Goal: Task Accomplishment & Management: Manage account settings

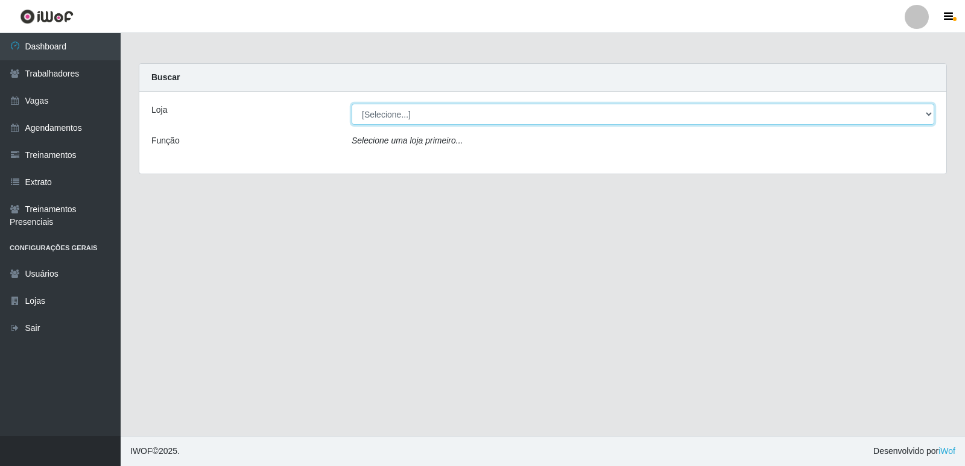
click at [931, 112] on select "[Selecione...] Supermercado Manaira" at bounding box center [643, 114] width 583 height 21
select select "443"
click at [352, 104] on select "[Selecione...] Supermercado Manaira" at bounding box center [643, 114] width 583 height 21
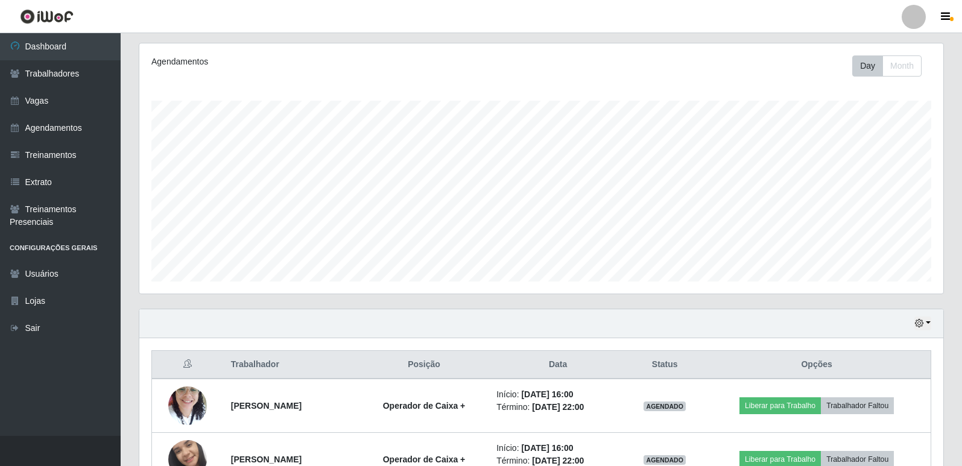
scroll to position [141, 0]
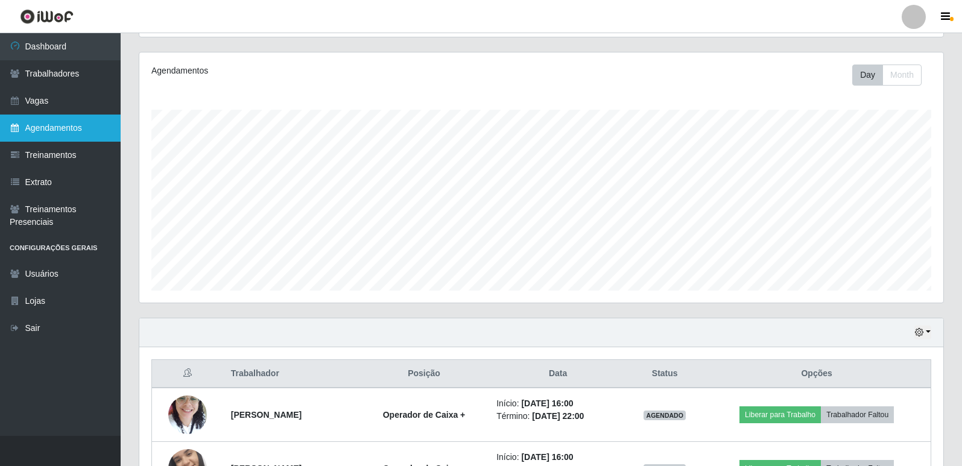
click at [54, 132] on link "Agendamentos" at bounding box center [60, 128] width 121 height 27
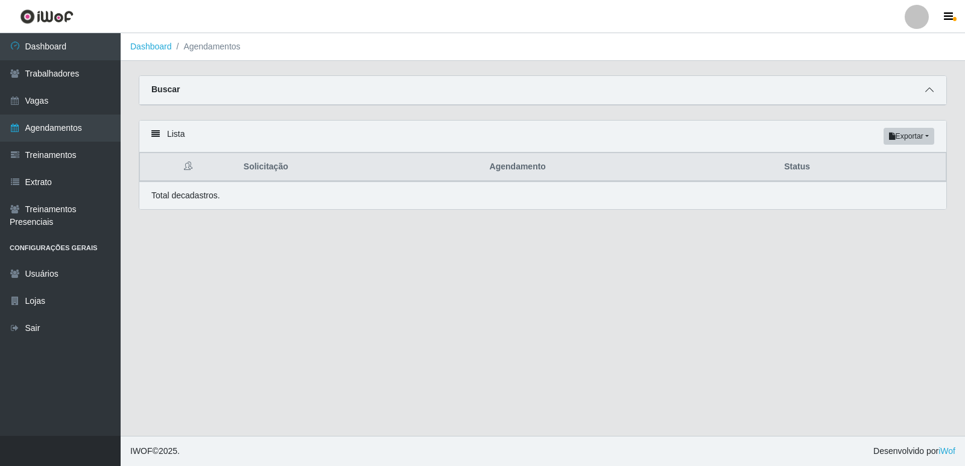
click at [932, 90] on icon at bounding box center [929, 90] width 8 height 8
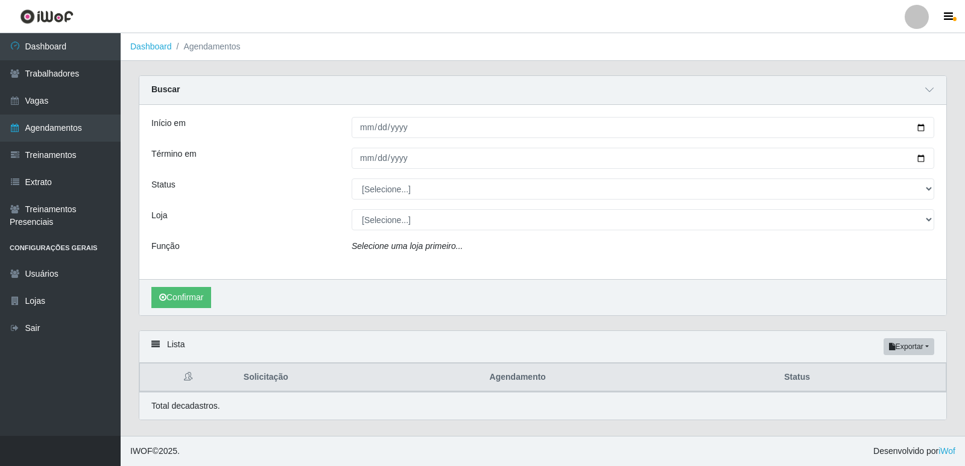
click at [98, 345] on ul "Dashboard Trabalhadores Vagas Agendamentos Treinamentos Extrato Treinamentos Pr…" at bounding box center [60, 234] width 121 height 403
click at [49, 97] on link "Vagas" at bounding box center [60, 100] width 121 height 27
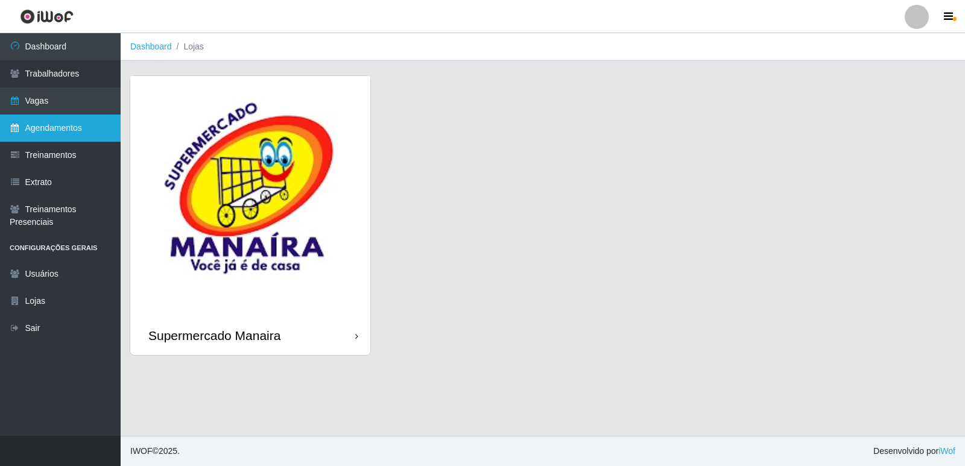
click at [93, 135] on link "Agendamentos" at bounding box center [60, 128] width 121 height 27
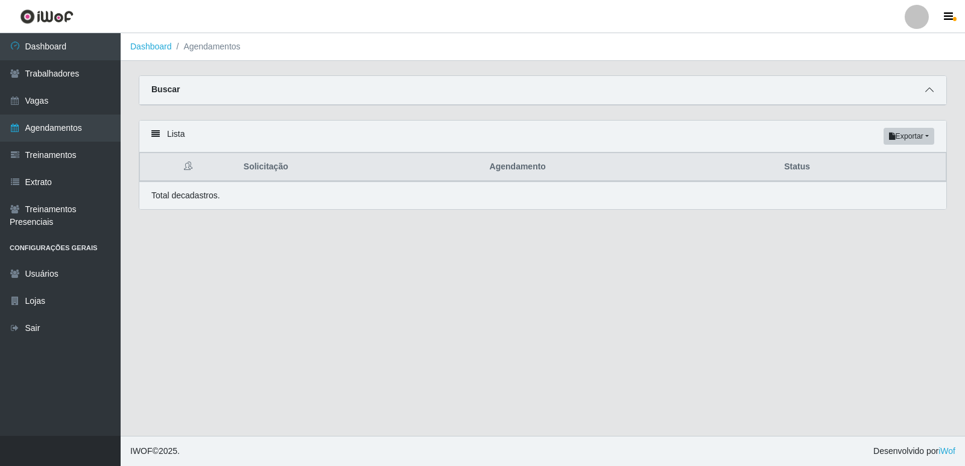
click at [930, 89] on icon at bounding box center [929, 90] width 8 height 8
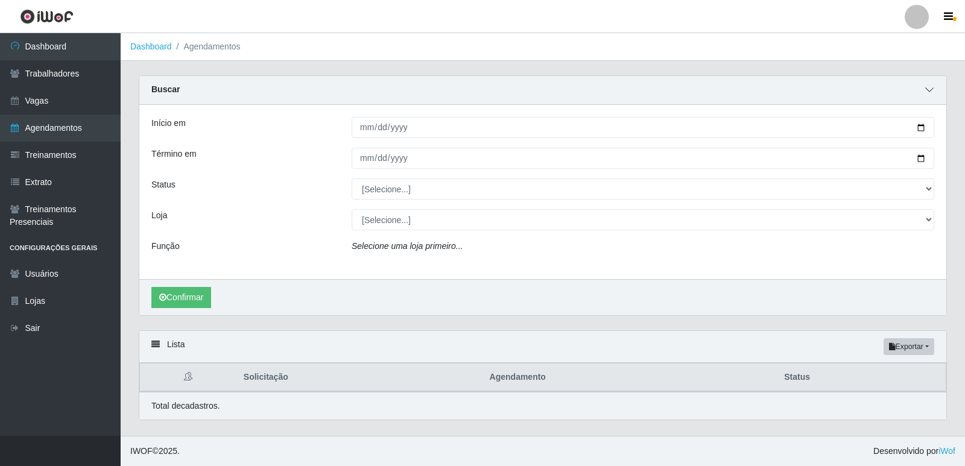
click at [930, 89] on icon at bounding box center [929, 90] width 8 height 8
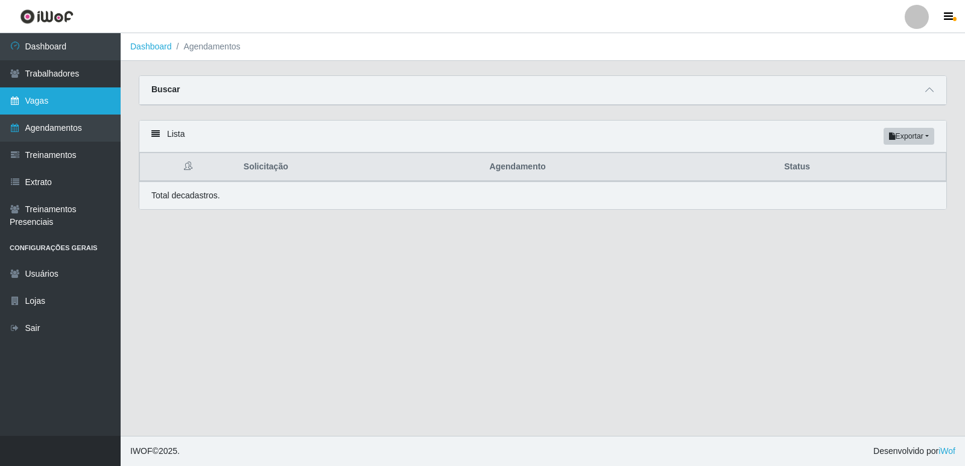
click at [53, 97] on link "Vagas" at bounding box center [60, 100] width 121 height 27
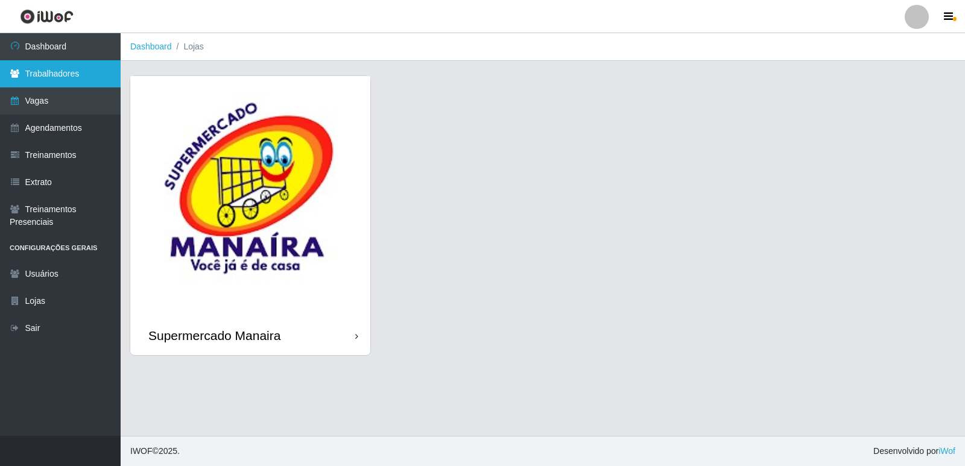
click at [58, 77] on link "Trabalhadores" at bounding box center [60, 73] width 121 height 27
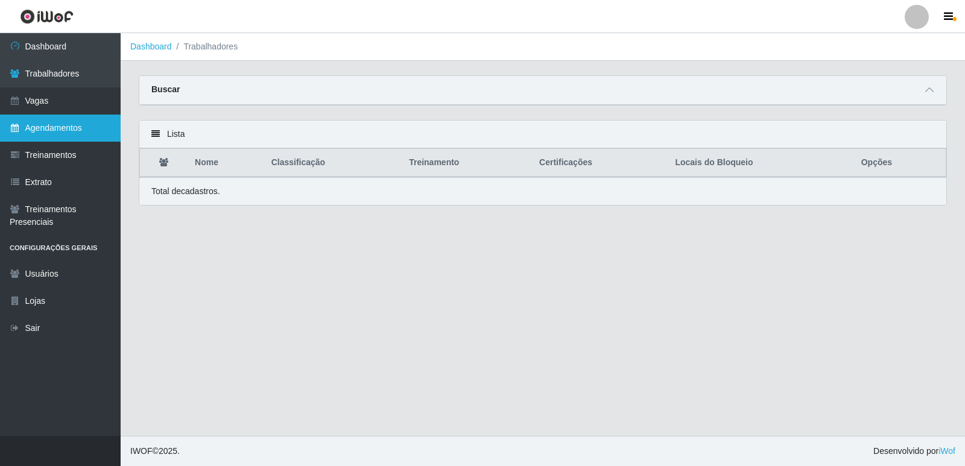
click at [65, 128] on link "Agendamentos" at bounding box center [60, 128] width 121 height 27
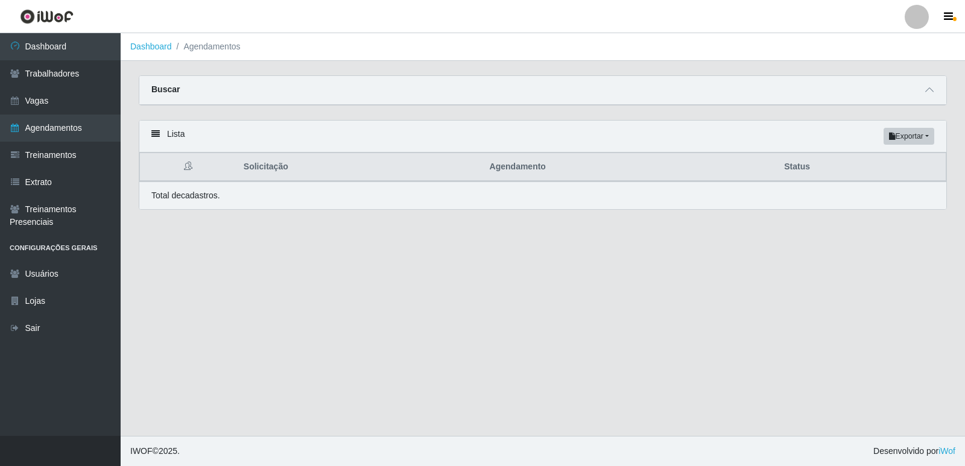
click at [179, 166] on th at bounding box center [188, 167] width 97 height 28
click at [936, 94] on span at bounding box center [929, 90] width 14 height 14
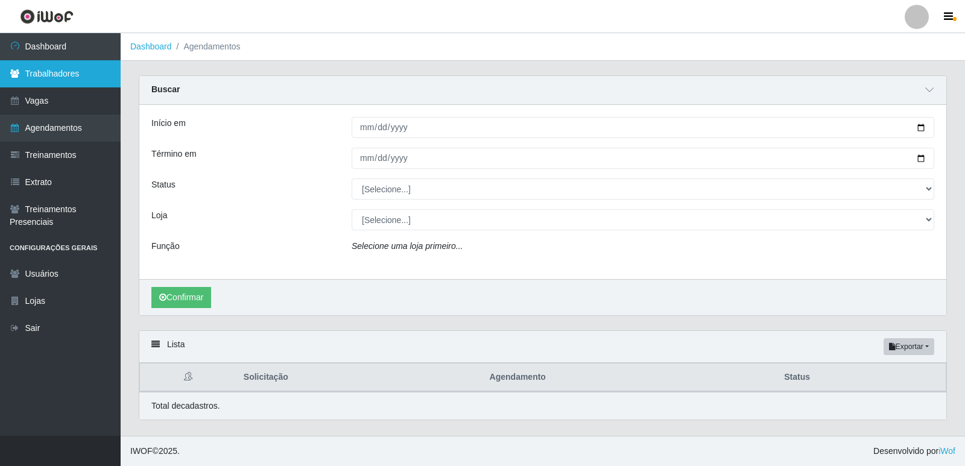
click at [51, 79] on link "Trabalhadores" at bounding box center [60, 73] width 121 height 27
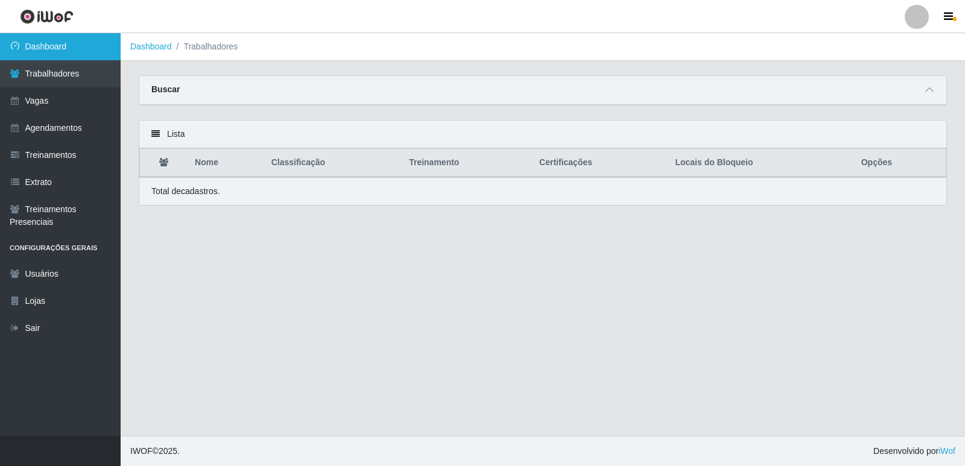
click at [47, 51] on link "Dashboard" at bounding box center [60, 46] width 121 height 27
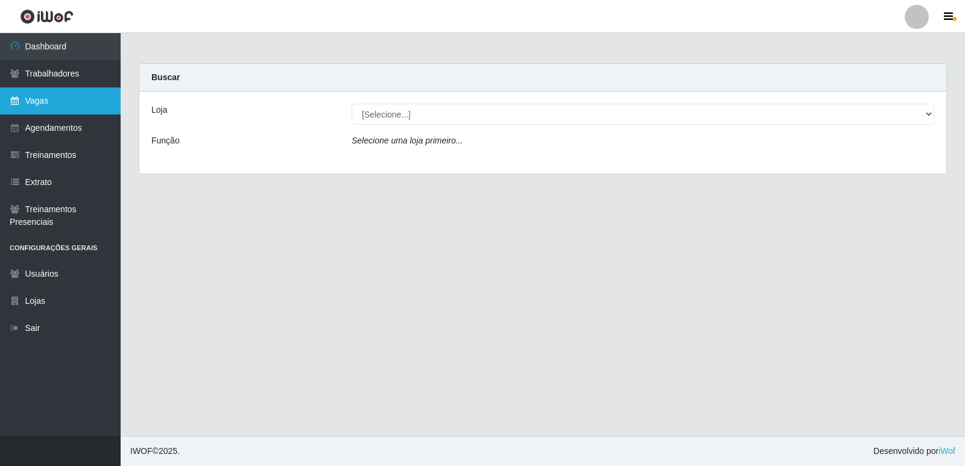
click at [39, 90] on link "Vagas" at bounding box center [60, 100] width 121 height 27
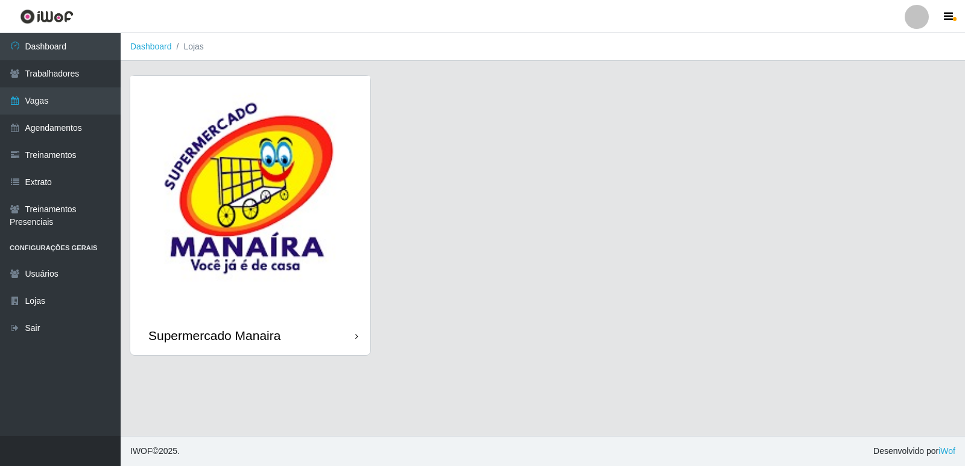
click at [364, 339] on div "Supermercado Manaira" at bounding box center [250, 335] width 240 height 39
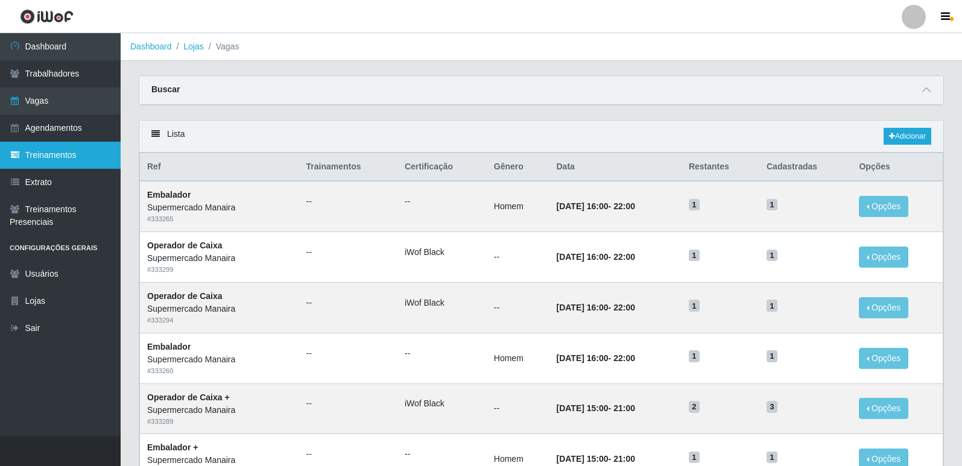
click at [54, 154] on link "Treinamentos" at bounding box center [60, 155] width 121 height 27
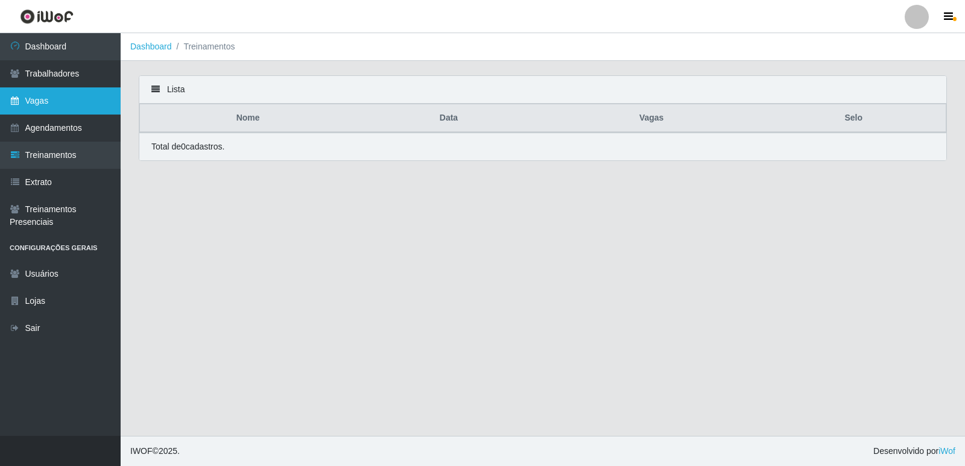
click at [36, 106] on link "Vagas" at bounding box center [60, 100] width 121 height 27
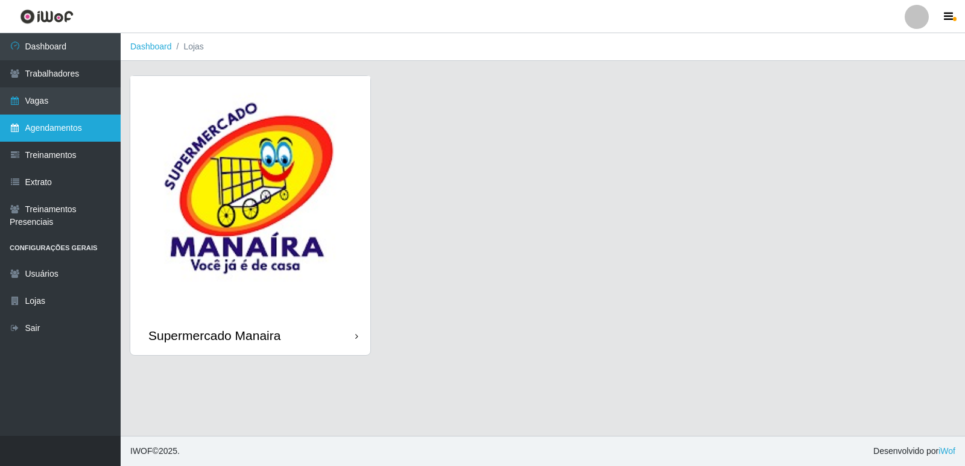
click at [37, 130] on link "Agendamentos" at bounding box center [60, 128] width 121 height 27
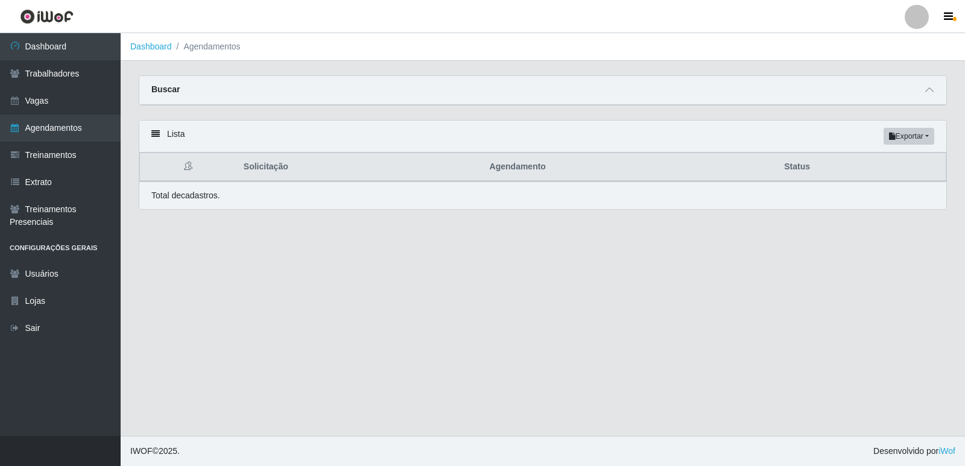
click at [192, 169] on icon at bounding box center [188, 166] width 8 height 8
click at [927, 93] on icon at bounding box center [929, 90] width 8 height 8
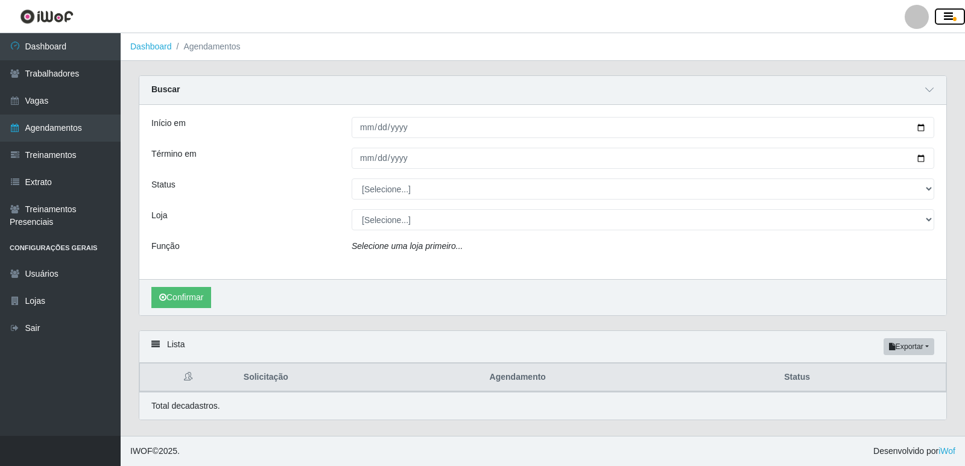
click at [957, 18] on button "button" at bounding box center [950, 16] width 30 height 17
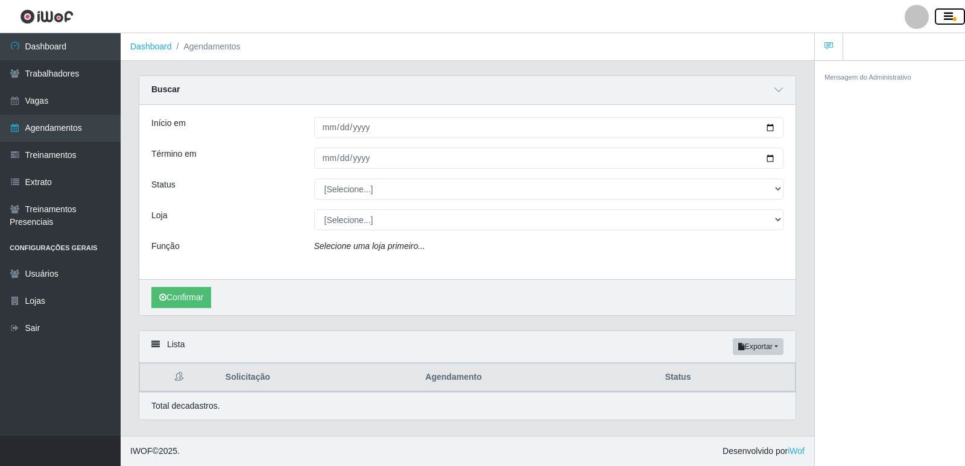
click at [957, 18] on button "button" at bounding box center [950, 16] width 30 height 17
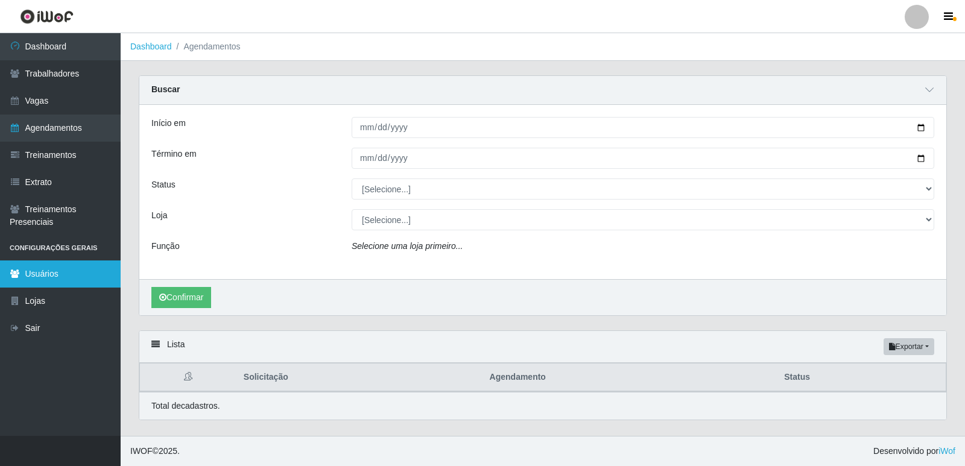
click at [40, 277] on link "Usuários" at bounding box center [60, 274] width 121 height 27
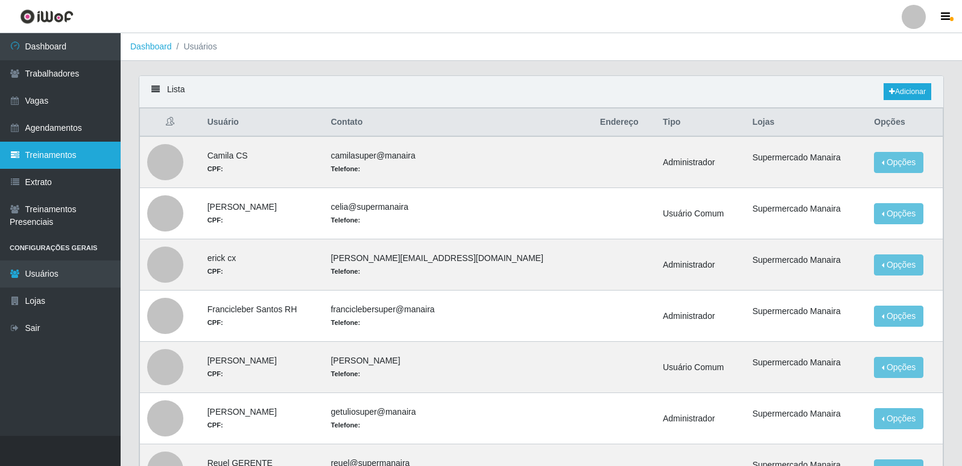
click at [69, 164] on link "Treinamentos" at bounding box center [60, 155] width 121 height 27
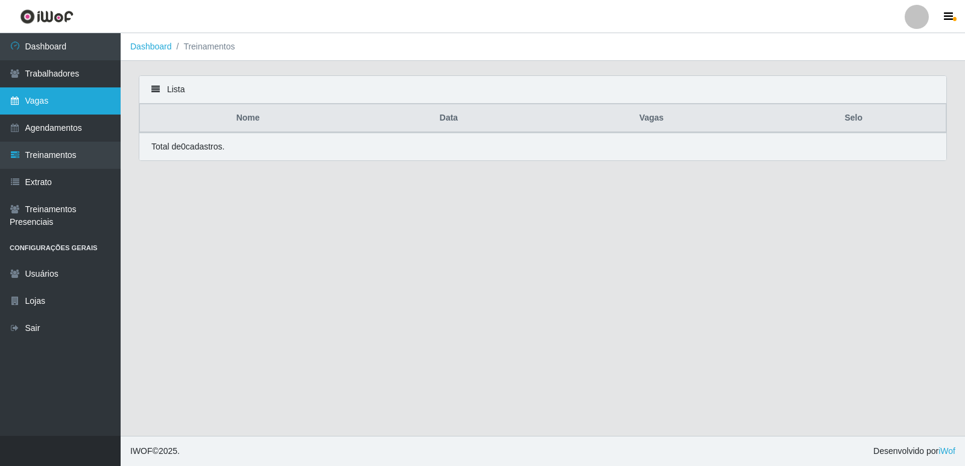
click at [47, 106] on link "Vagas" at bounding box center [60, 100] width 121 height 27
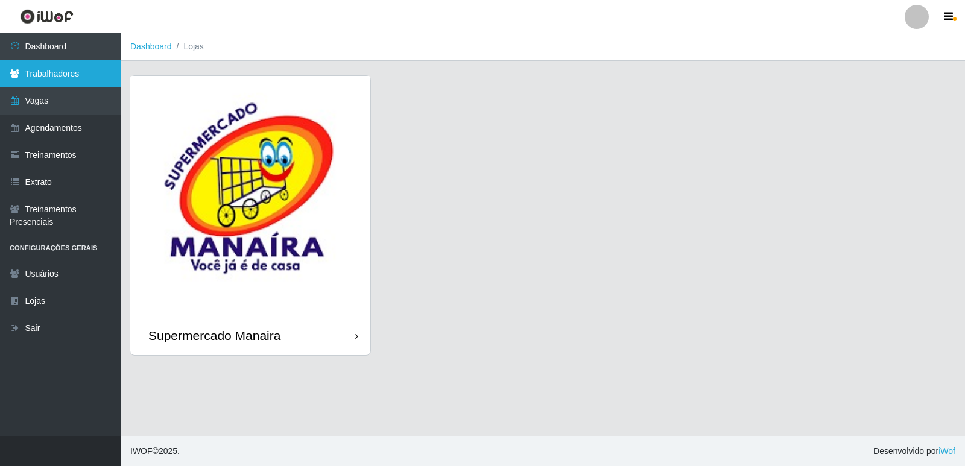
click at [48, 81] on link "Trabalhadores" at bounding box center [60, 73] width 121 height 27
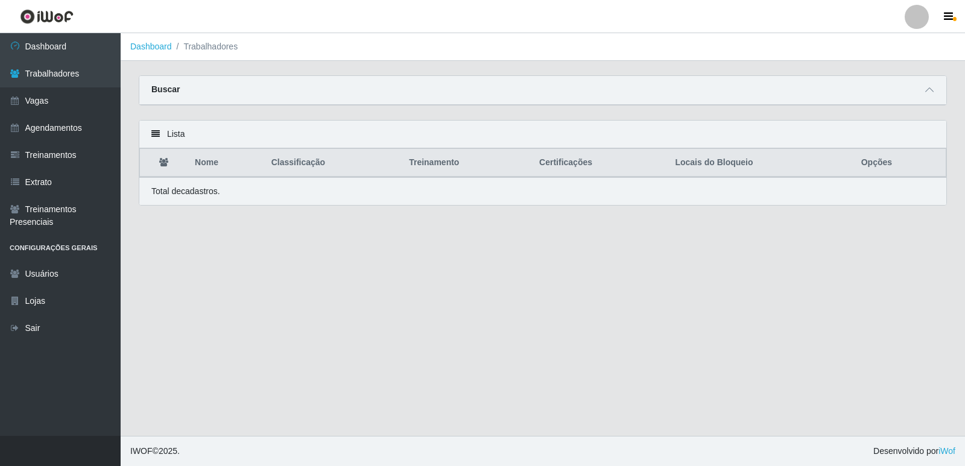
click at [170, 162] on th at bounding box center [164, 163] width 48 height 28
click at [153, 162] on th at bounding box center [164, 163] width 48 height 28
click at [928, 94] on icon at bounding box center [929, 90] width 8 height 8
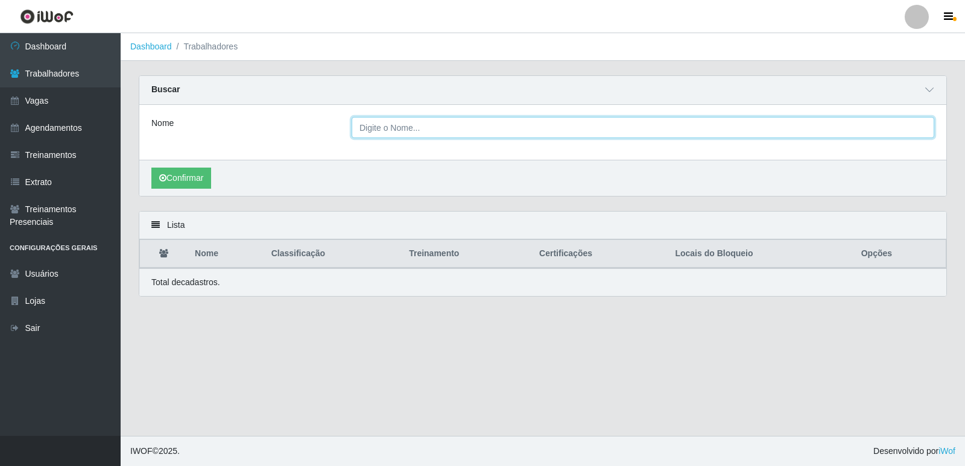
click at [511, 129] on input "Nome" at bounding box center [643, 127] width 583 height 21
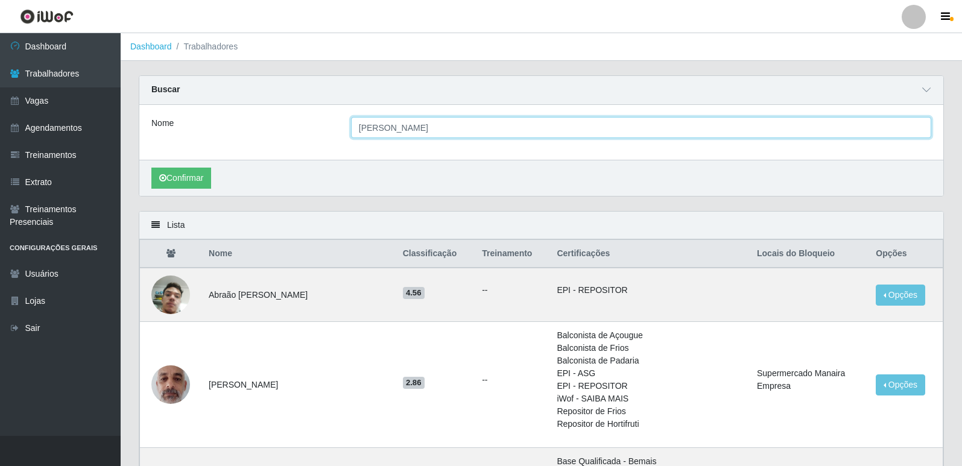
type input "[PERSON_NAME]"
click at [151, 168] on button "Confirmar" at bounding box center [181, 178] width 60 height 21
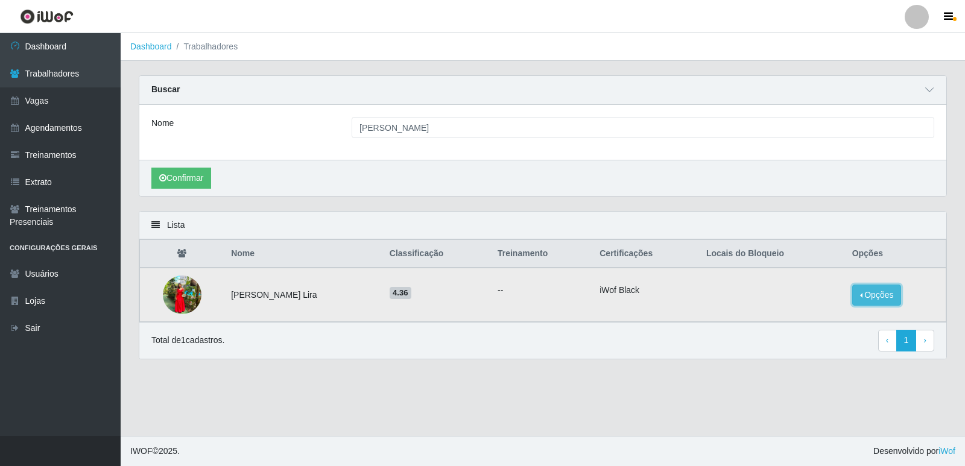
click at [860, 298] on button "Opções" at bounding box center [876, 295] width 49 height 21
click at [800, 309] on button "Bloquear - Loja" at bounding box center [801, 306] width 97 height 25
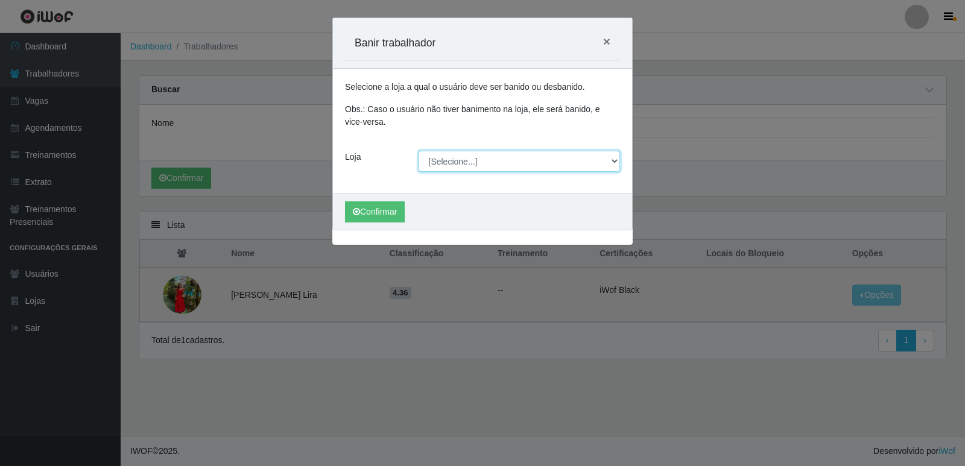
click at [614, 156] on select "[Selecione...] Supermercado Manaira" at bounding box center [520, 161] width 202 height 21
select select "443"
click at [419, 151] on select "[Selecione...] Supermercado Manaira" at bounding box center [520, 161] width 202 height 21
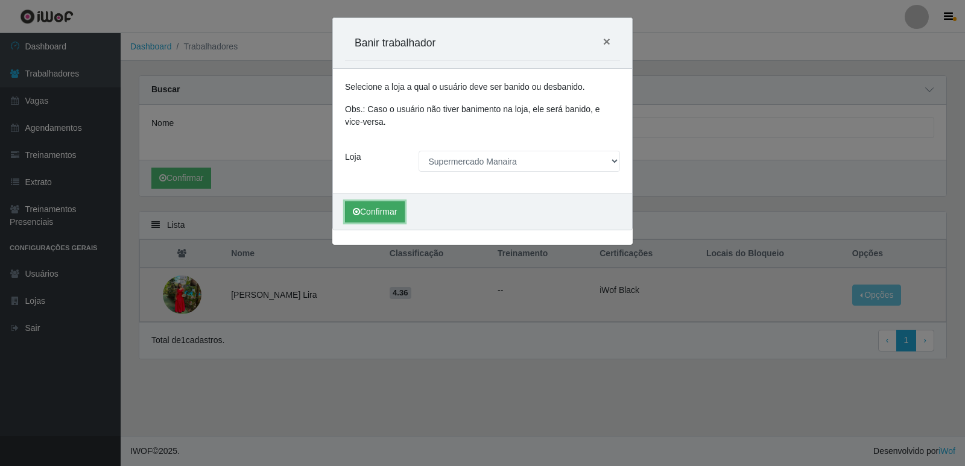
click at [399, 215] on button "Confirmar" at bounding box center [375, 211] width 60 height 21
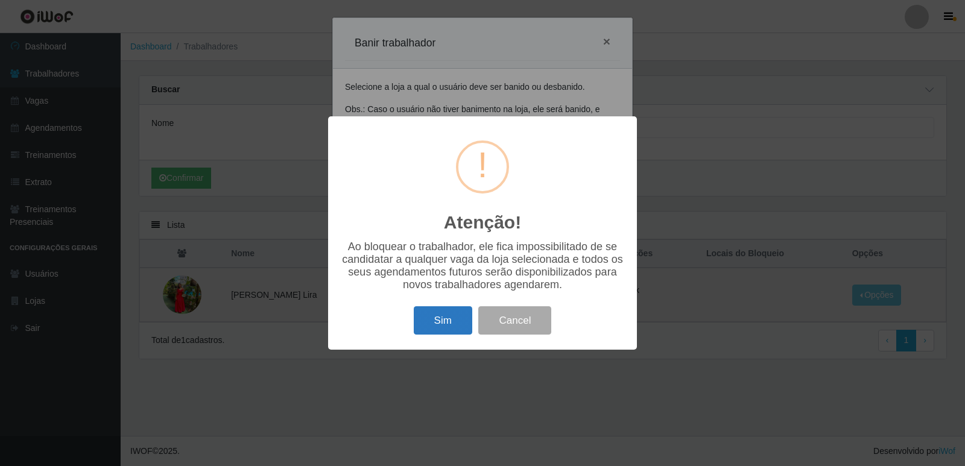
click at [461, 333] on button "Sim" at bounding box center [443, 320] width 59 height 28
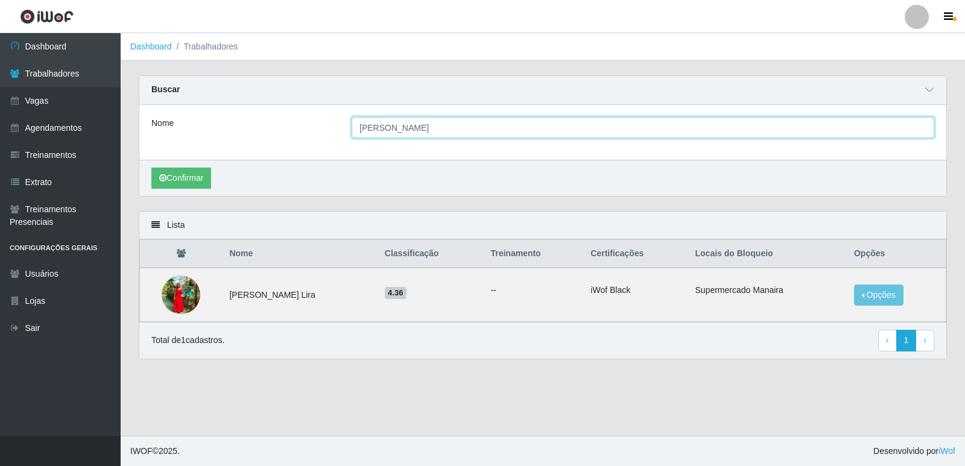
drag, startPoint x: 455, startPoint y: 131, endPoint x: 335, endPoint y: 130, distance: 120.6
click at [335, 130] on div "Nome [PERSON_NAME]" at bounding box center [542, 127] width 801 height 21
type input "gleicy"
click at [151, 168] on button "Confirmar" at bounding box center [181, 178] width 60 height 21
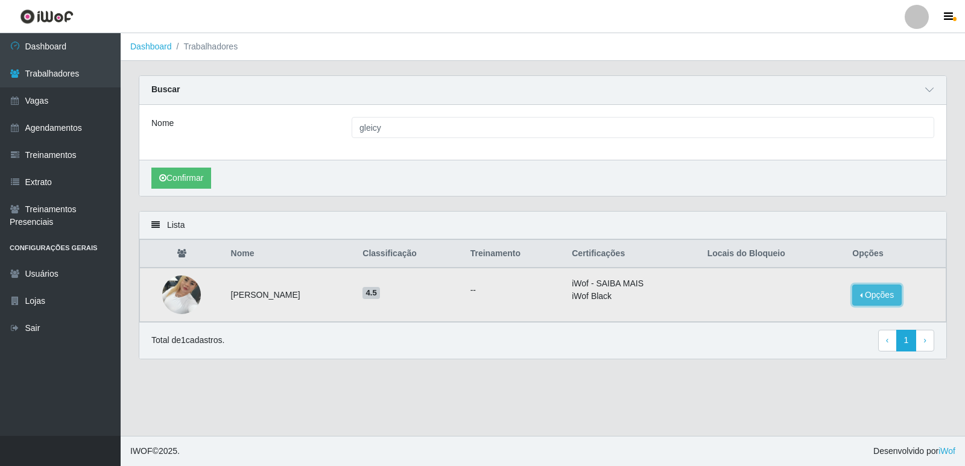
click at [888, 299] on button "Opções" at bounding box center [876, 295] width 49 height 21
click at [802, 308] on button "Bloquear - Loja" at bounding box center [801, 306] width 97 height 25
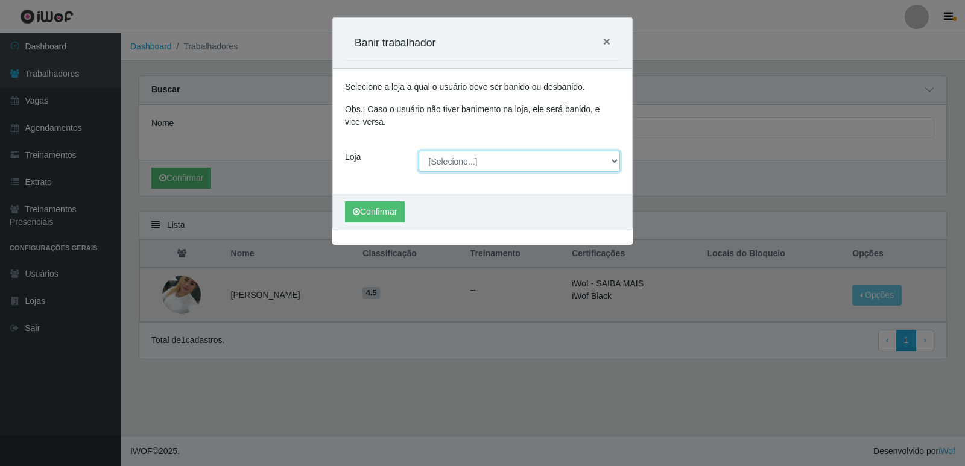
click at [617, 159] on select "[Selecione...] Supermercado Manaira" at bounding box center [520, 161] width 202 height 21
select select "443"
click at [419, 151] on select "[Selecione...] Supermercado Manaira" at bounding box center [520, 161] width 202 height 21
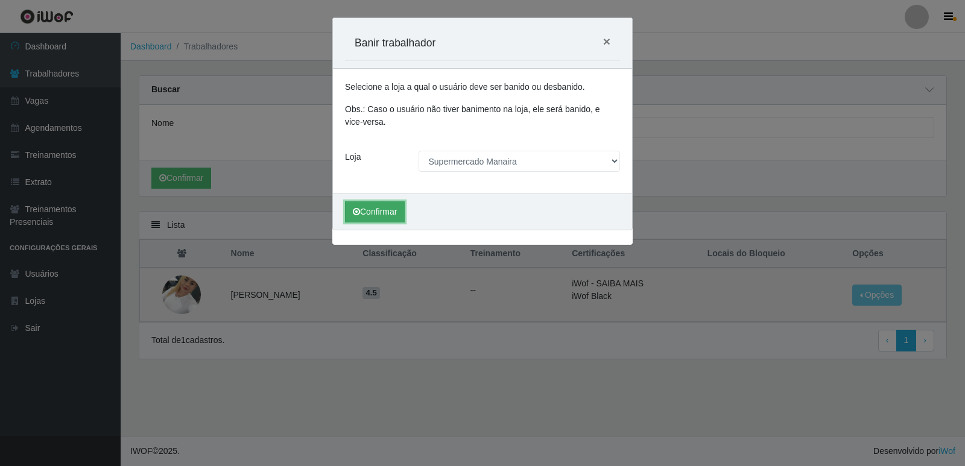
click at [381, 212] on button "Confirmar" at bounding box center [375, 211] width 60 height 21
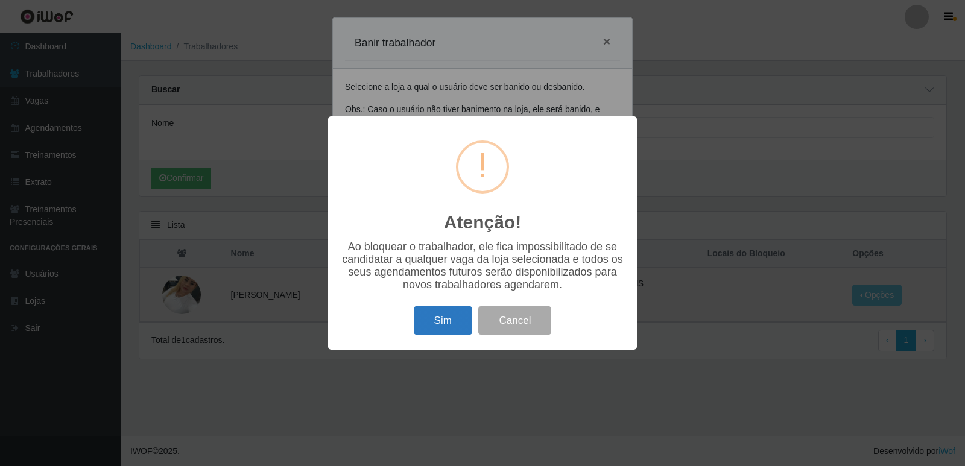
click at [437, 324] on button "Sim" at bounding box center [443, 320] width 59 height 28
